Goal: Complete application form

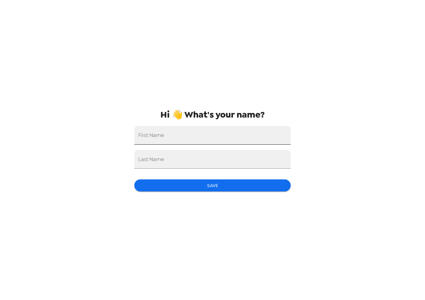
click at [187, 142] on input "First Name" at bounding box center [212, 135] width 157 height 19
type input "[PERSON_NAME]"
click at [177, 165] on input "Last Name" at bounding box center [212, 159] width 157 height 19
type input "[PERSON_NAME]"
click at [202, 187] on button "Save" at bounding box center [212, 186] width 157 height 12
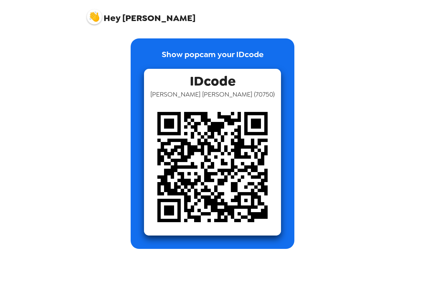
click at [218, 52] on p "Show popcam your IDcode" at bounding box center [213, 59] width 102 height 20
click at [196, 151] on img at bounding box center [212, 167] width 137 height 137
click at [213, 176] on img at bounding box center [212, 167] width 137 height 137
click at [237, 53] on p "Show popcam your IDcode" at bounding box center [213, 59] width 102 height 20
click at [220, 110] on img at bounding box center [212, 167] width 137 height 137
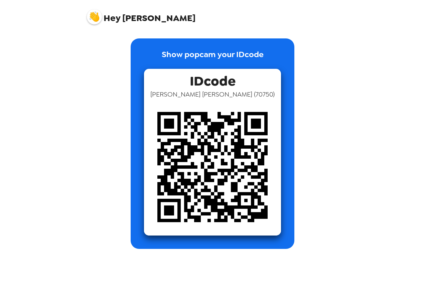
click at [220, 110] on img at bounding box center [212, 167] width 137 height 137
